Goal: Browse casually

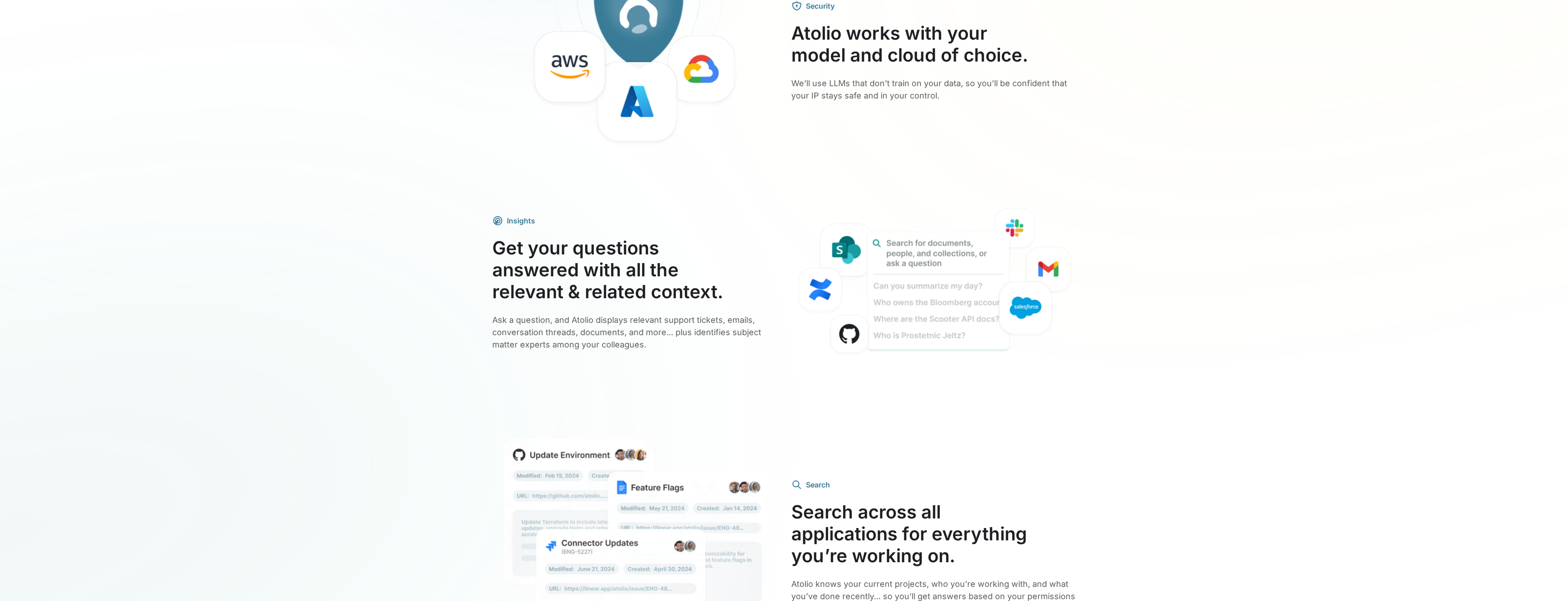
scroll to position [1536, 0]
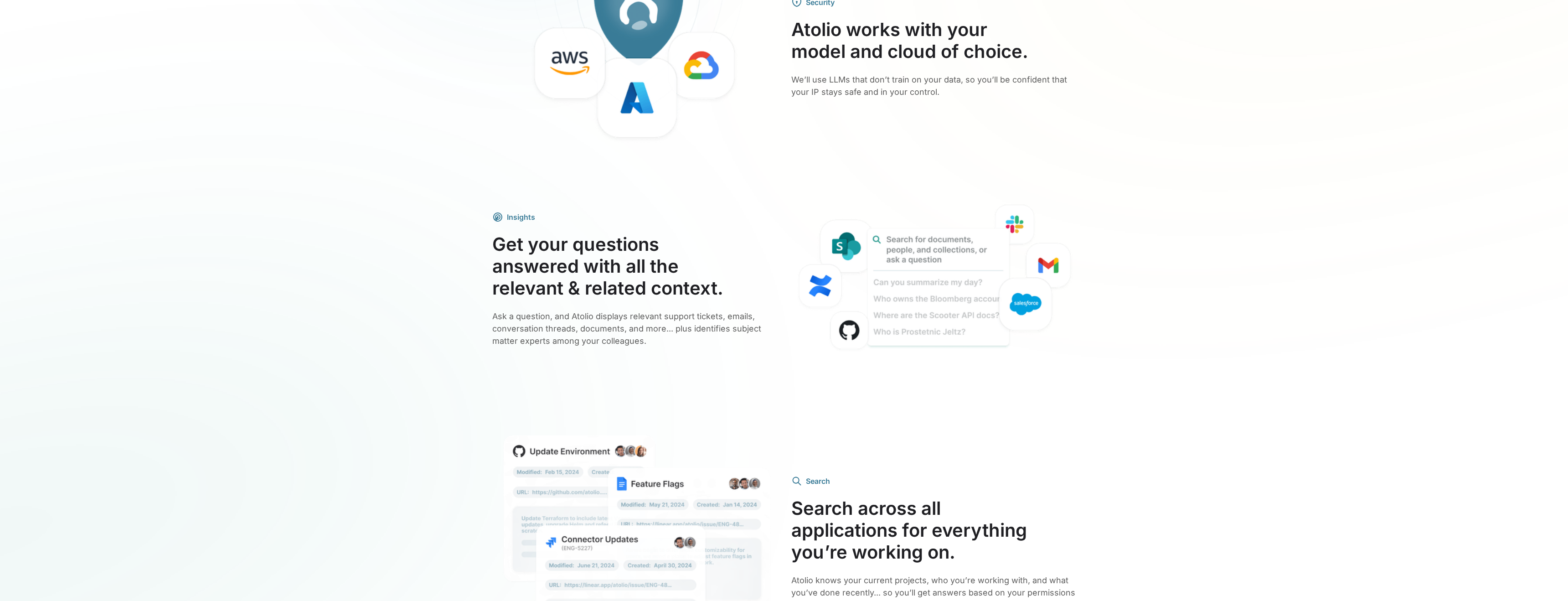
click at [614, 237] on h3 "Get your questions answered with all the relevant & related context." at bounding box center [634, 266] width 284 height 66
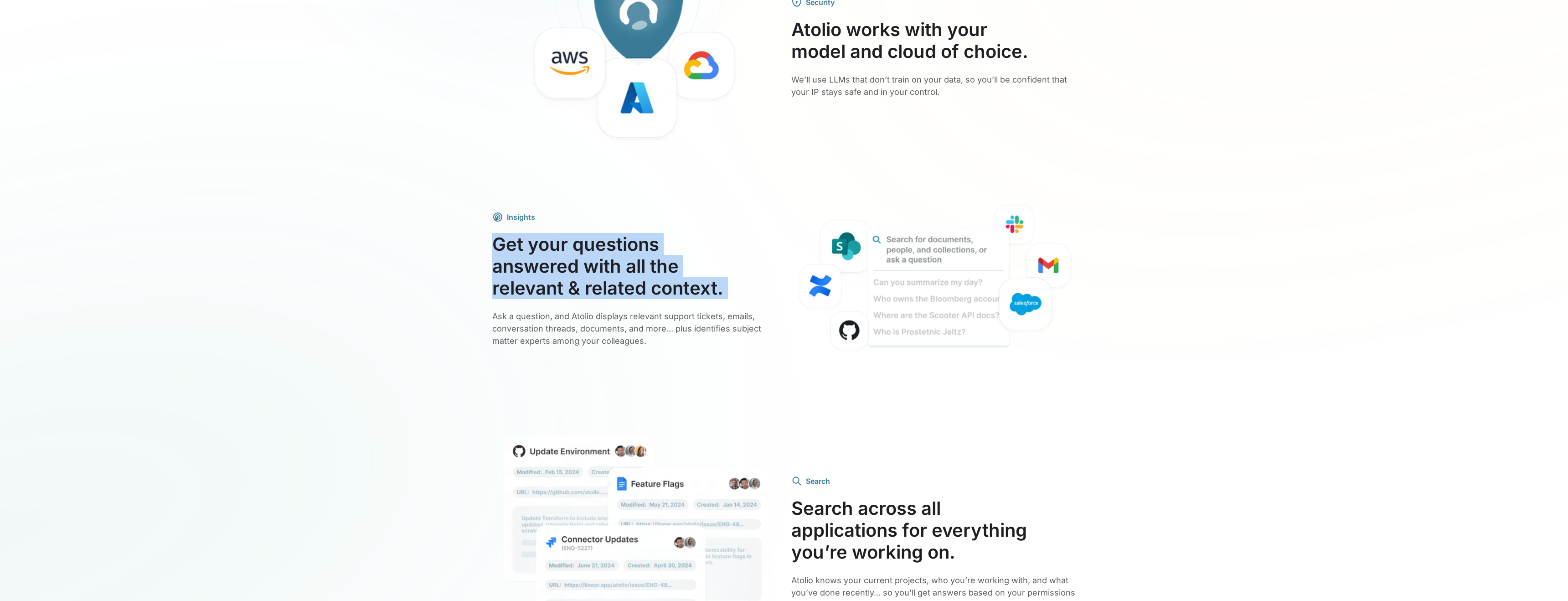
click at [613, 237] on h3 "Get your questions answered with all the relevant & related context." at bounding box center [634, 266] width 284 height 66
click at [612, 237] on h3 "Get your questions answered with all the relevant & related context." at bounding box center [634, 266] width 284 height 66
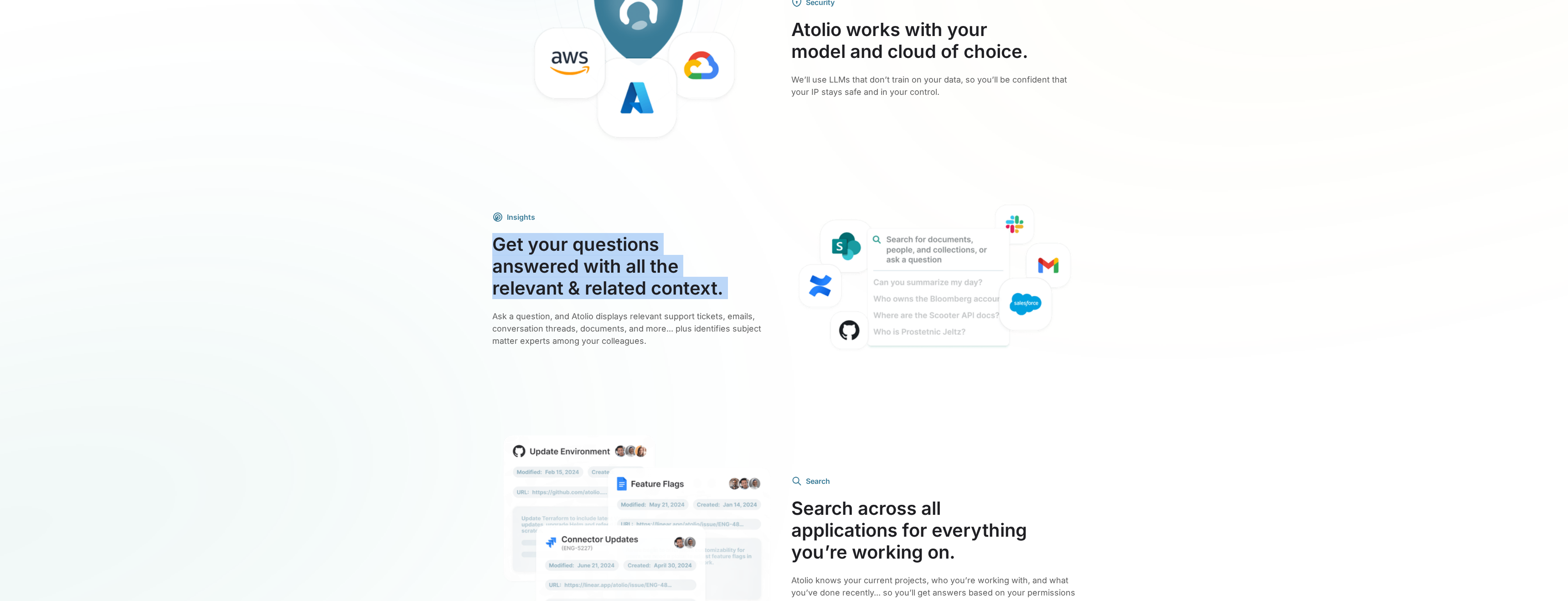
click at [612, 237] on h3 "Get your questions answered with all the relevant & related context." at bounding box center [634, 266] width 284 height 66
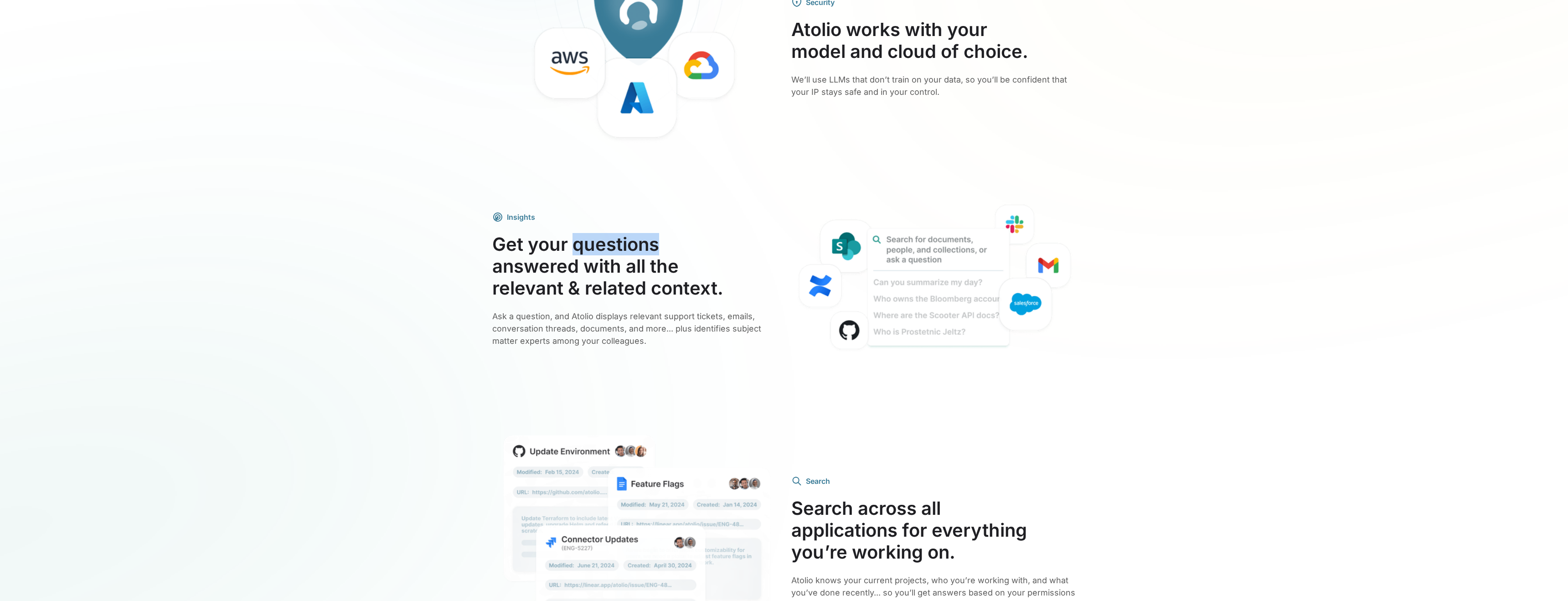
click at [612, 237] on h3 "Get your questions answered with all the relevant & related context." at bounding box center [634, 266] width 284 height 66
click at [609, 237] on h3 "Get your questions answered with all the relevant & related context." at bounding box center [634, 266] width 284 height 66
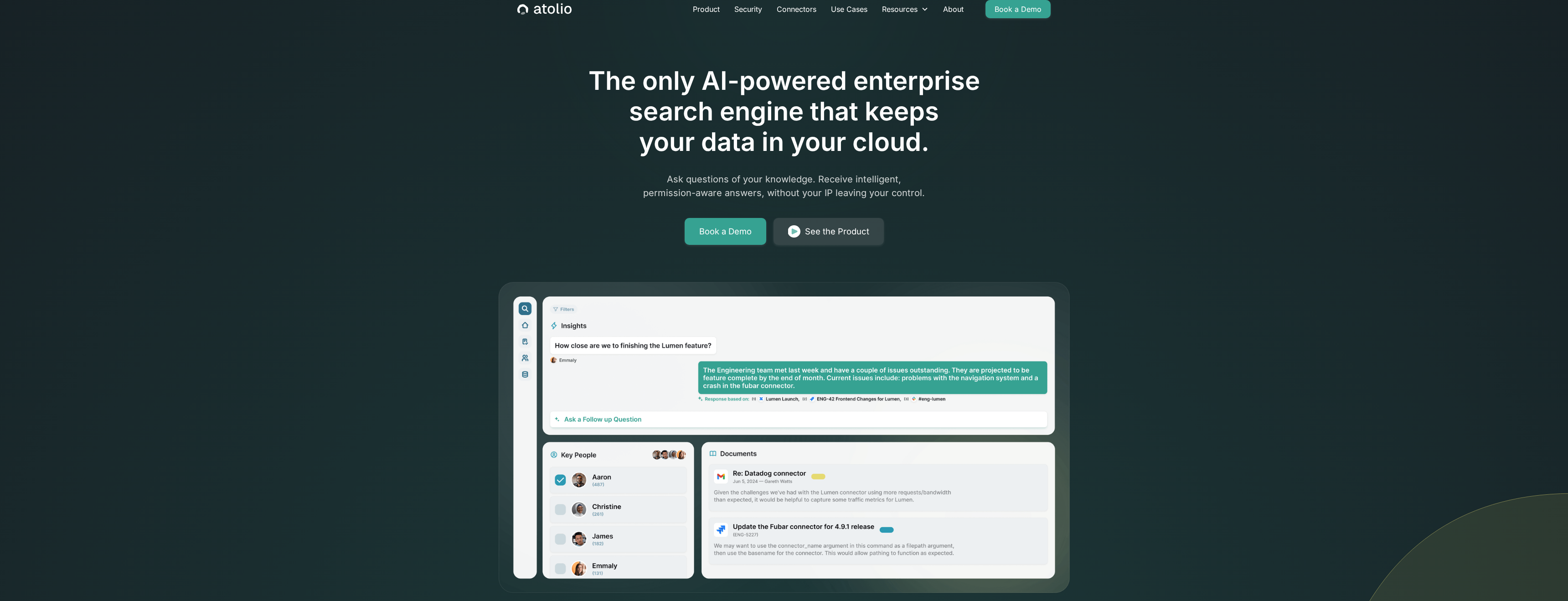
scroll to position [0, 0]
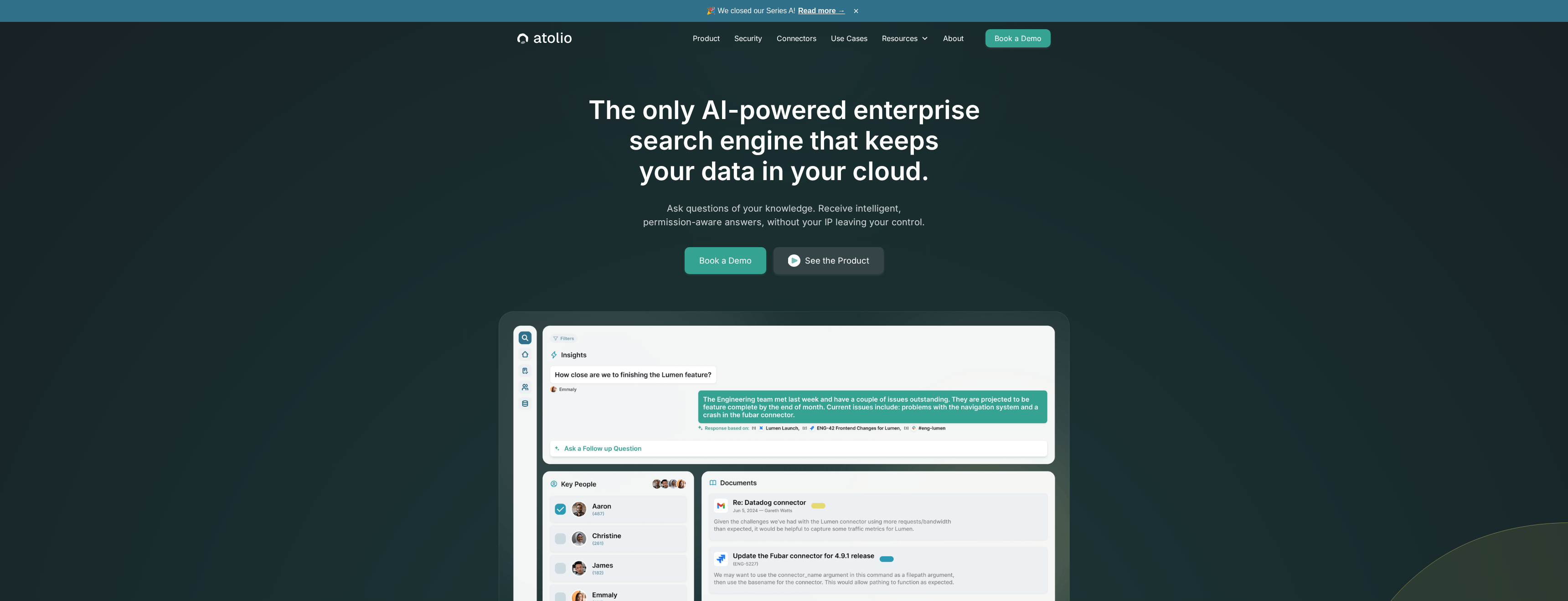
click at [555, 27] on div "Product Security Connectors Use Cases Resources Blog Podcast Case Studies Docum…" at bounding box center [784, 38] width 555 height 33
click at [555, 33] on icon "home" at bounding box center [544, 38] width 54 height 12
